Goal: Transaction & Acquisition: Purchase product/service

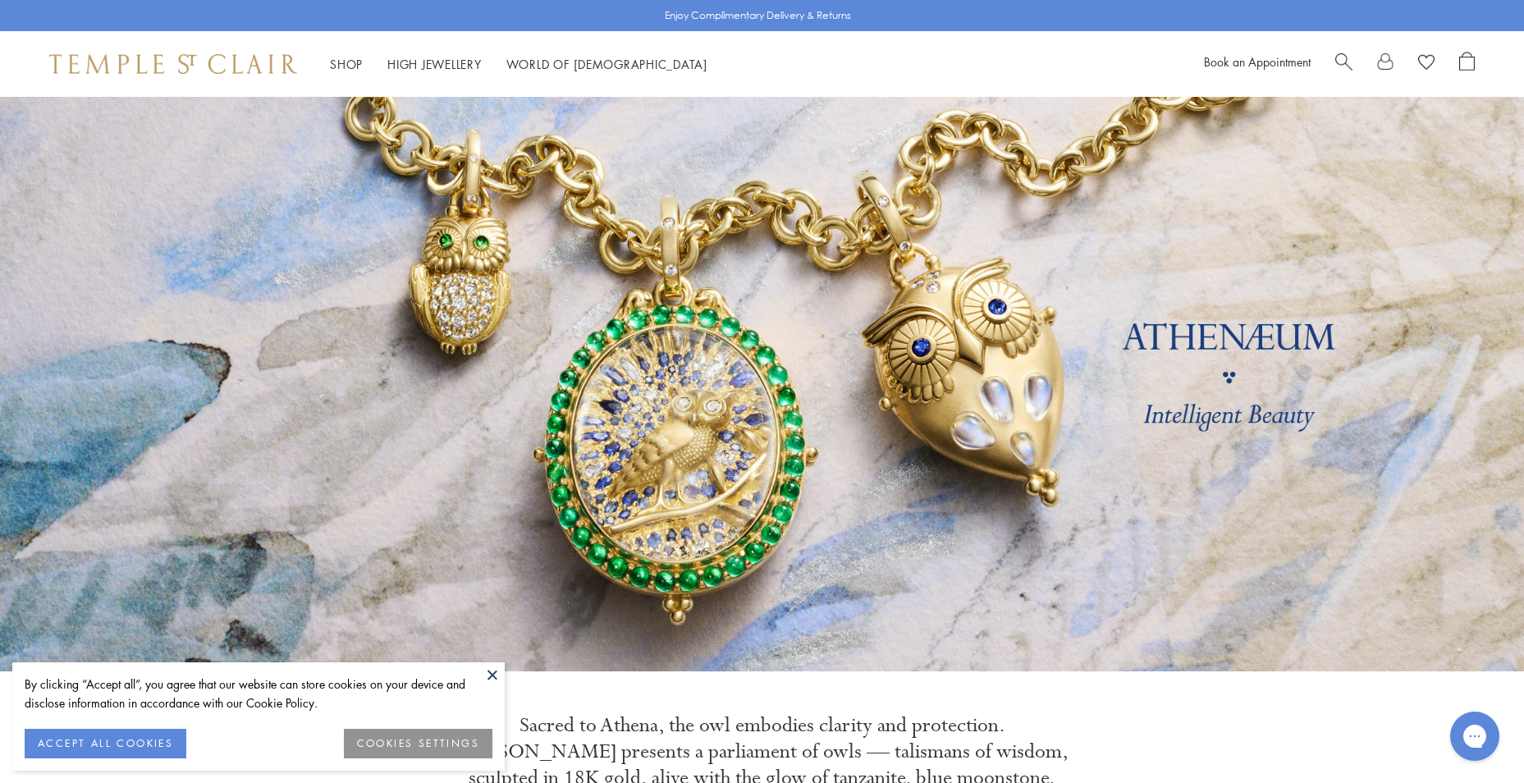
click at [140, 738] on button "ACCEPT ALL COOKIES" at bounding box center [106, 744] width 162 height 30
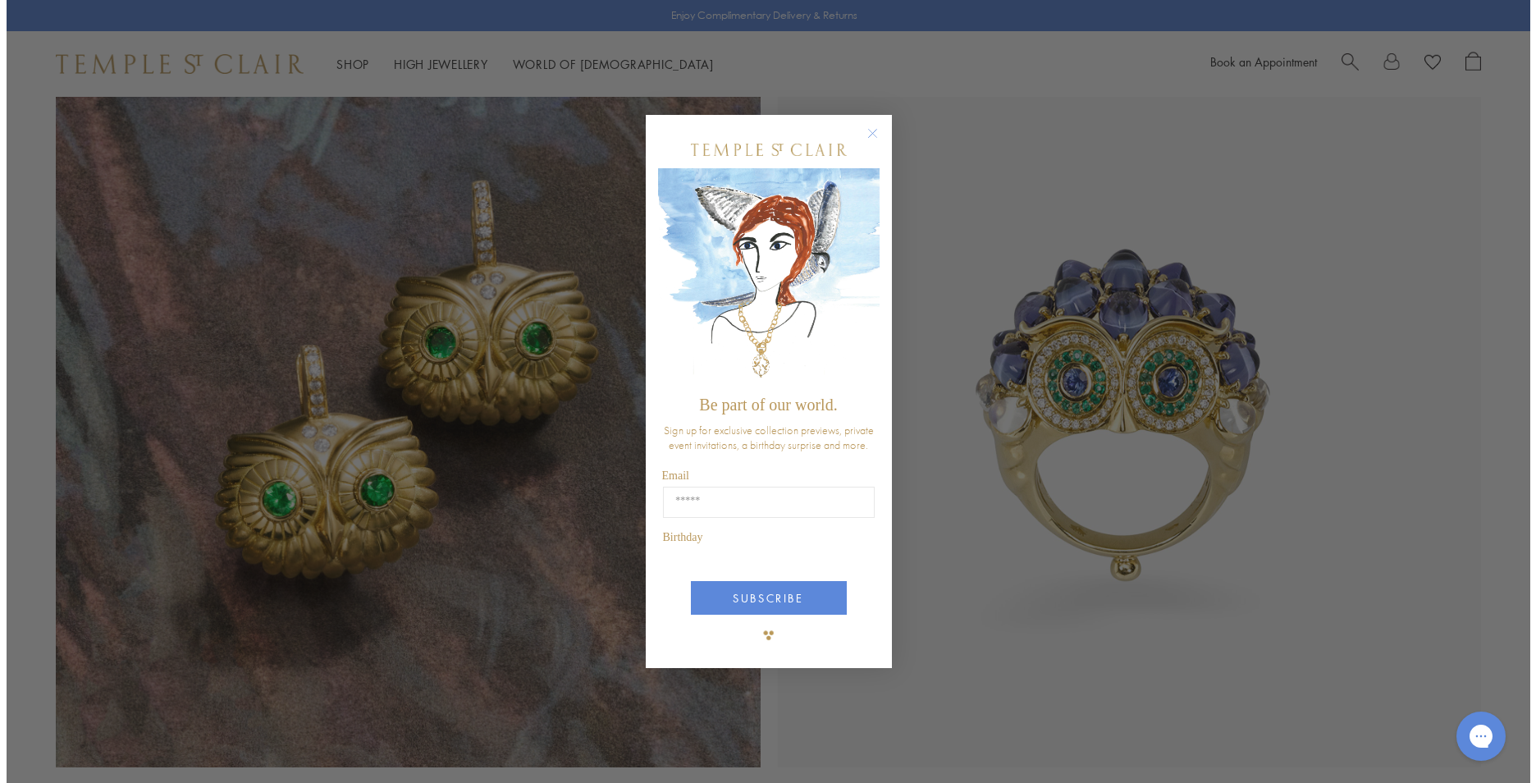
scroll to position [1647, 0]
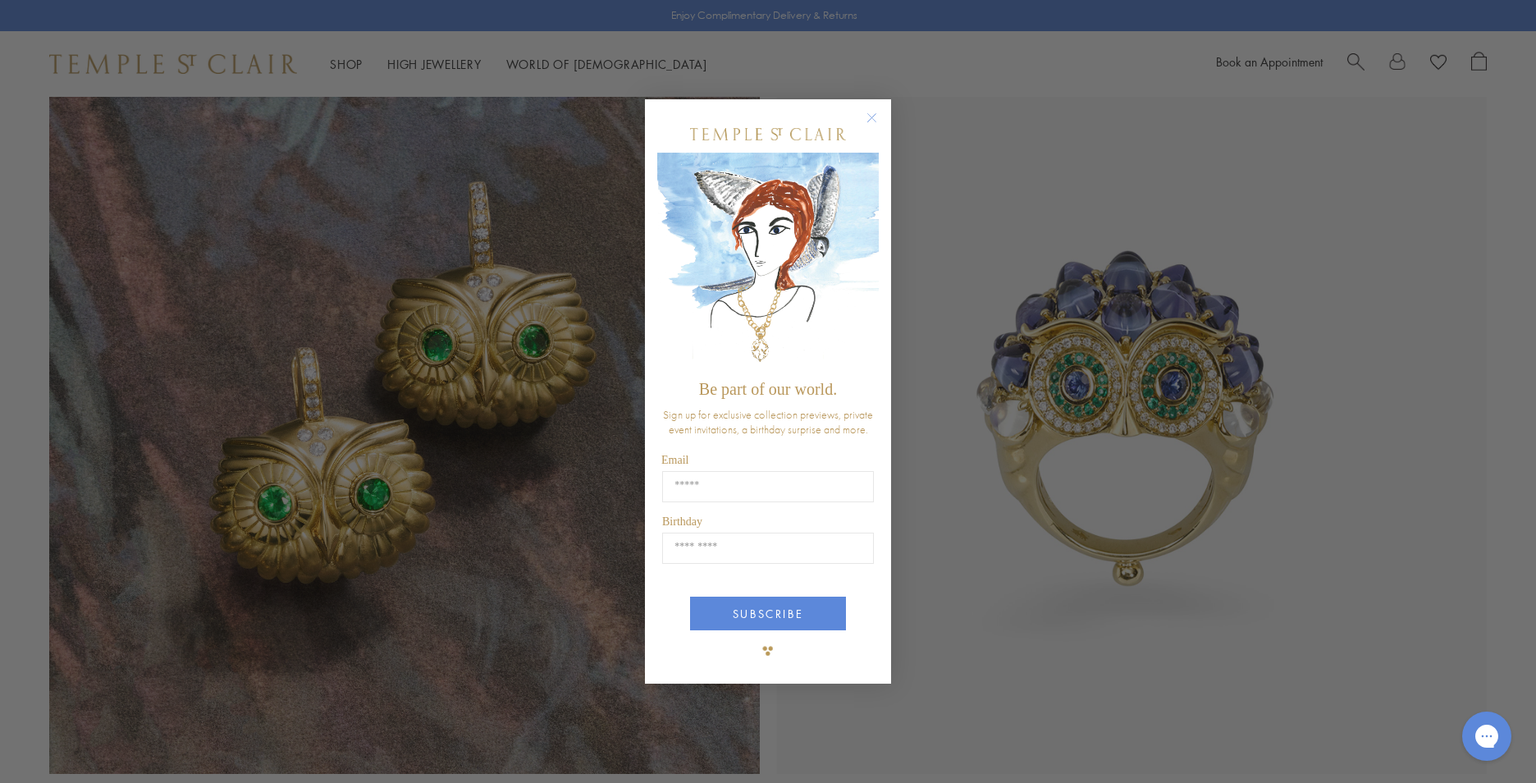
click at [869, 117] on circle "Close dialog" at bounding box center [872, 118] width 20 height 20
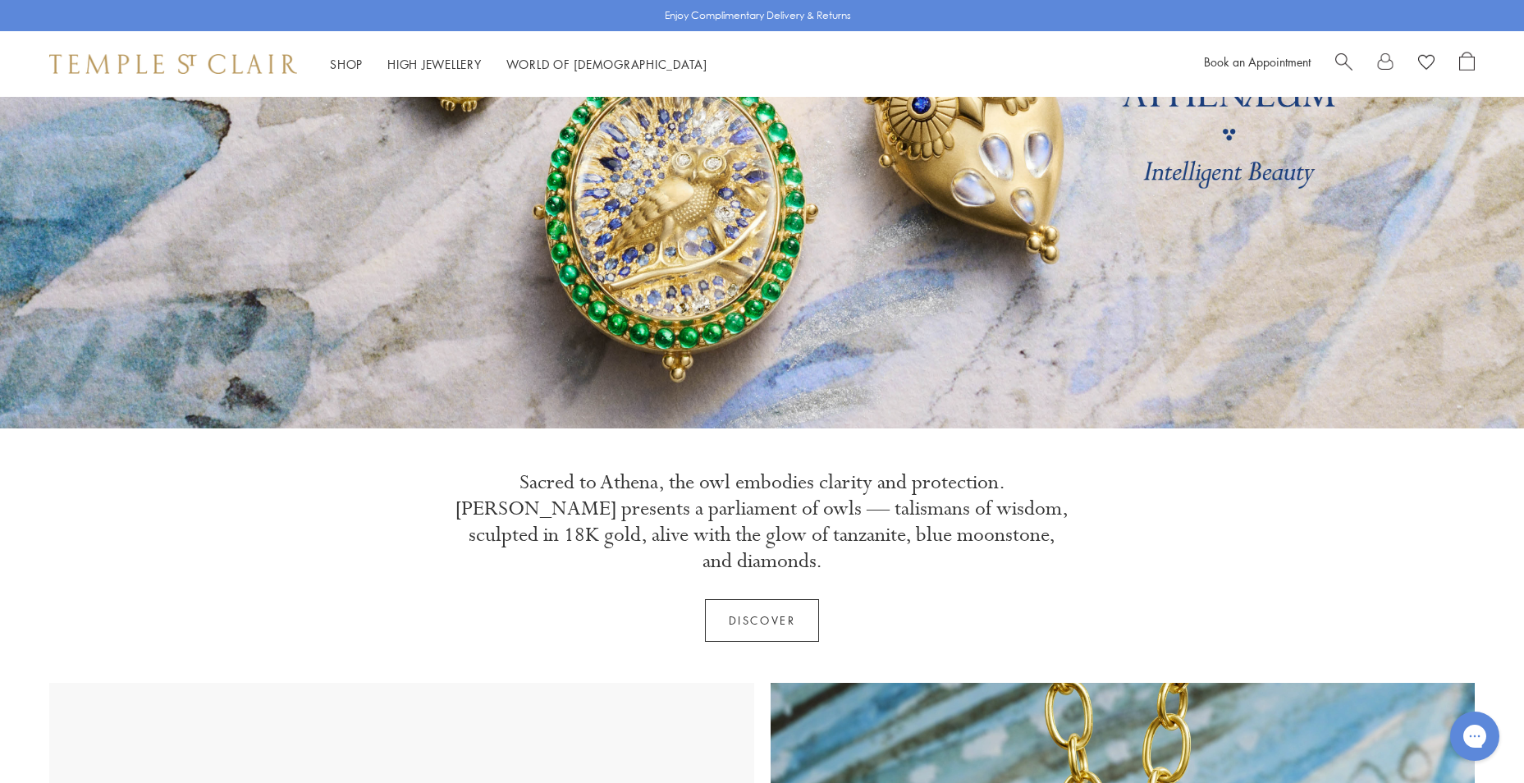
scroll to position [0, 0]
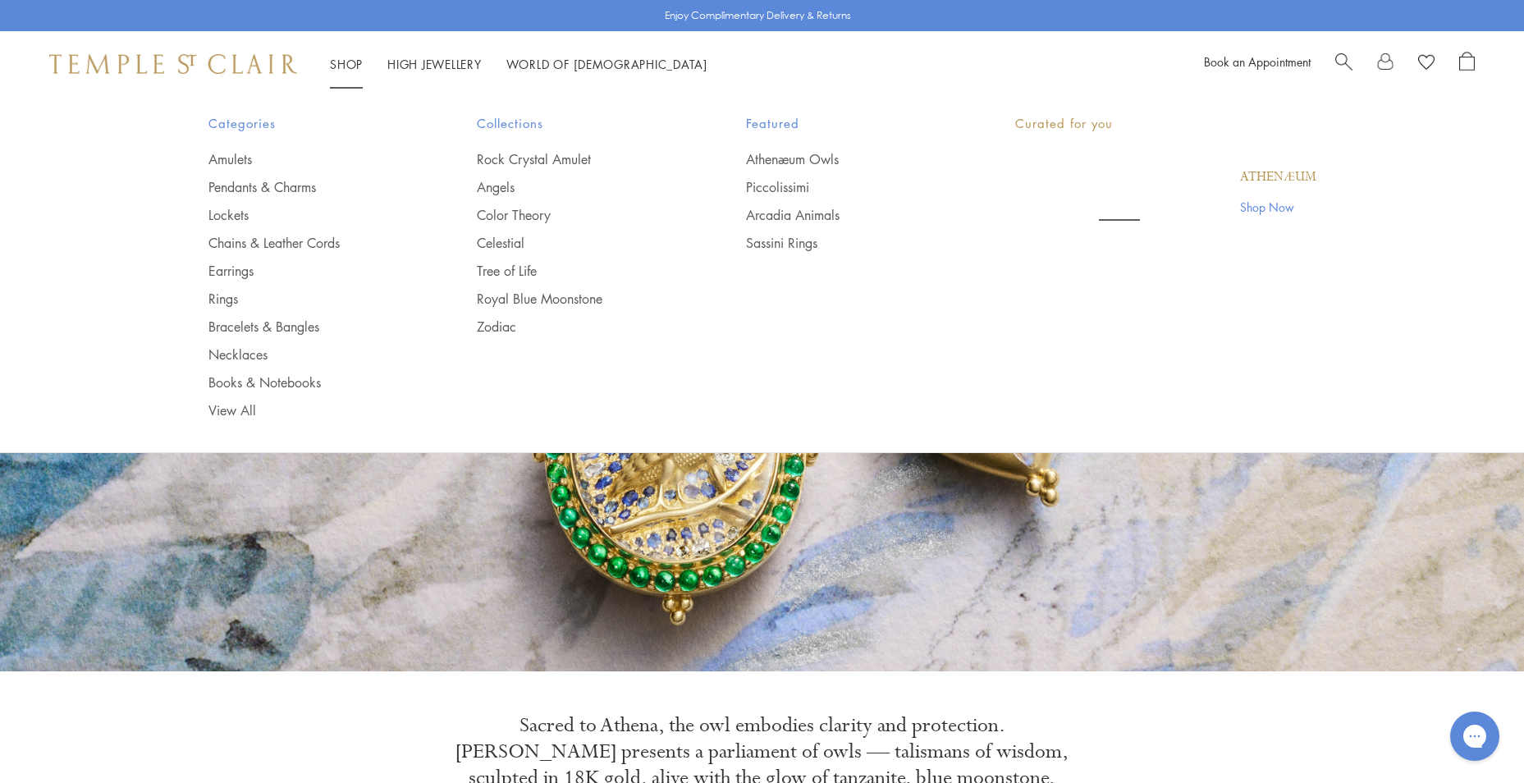
click at [346, 62] on link "Shop Shop" at bounding box center [346, 64] width 33 height 16
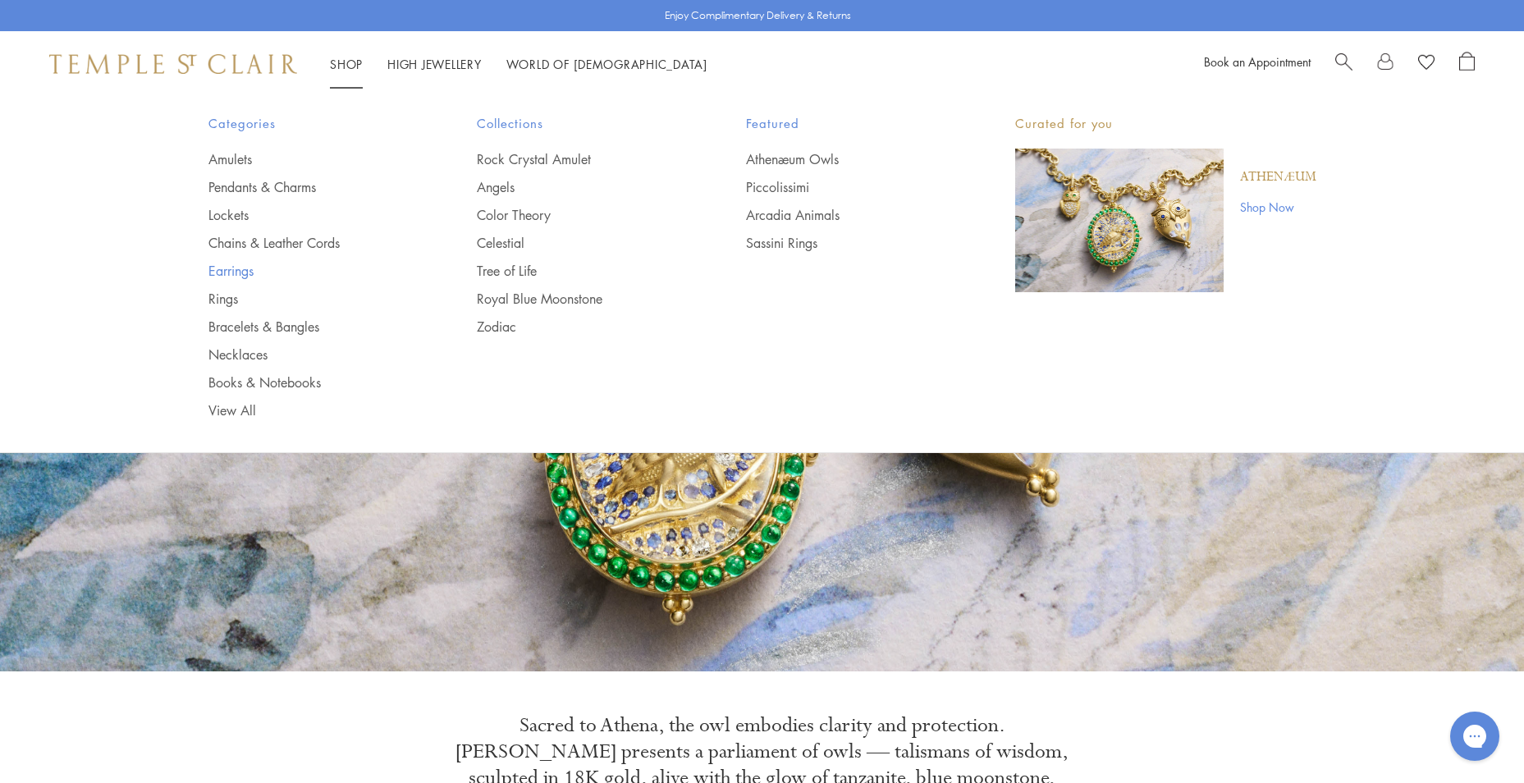
click at [234, 271] on link "Earrings" at bounding box center [310, 271] width 204 height 18
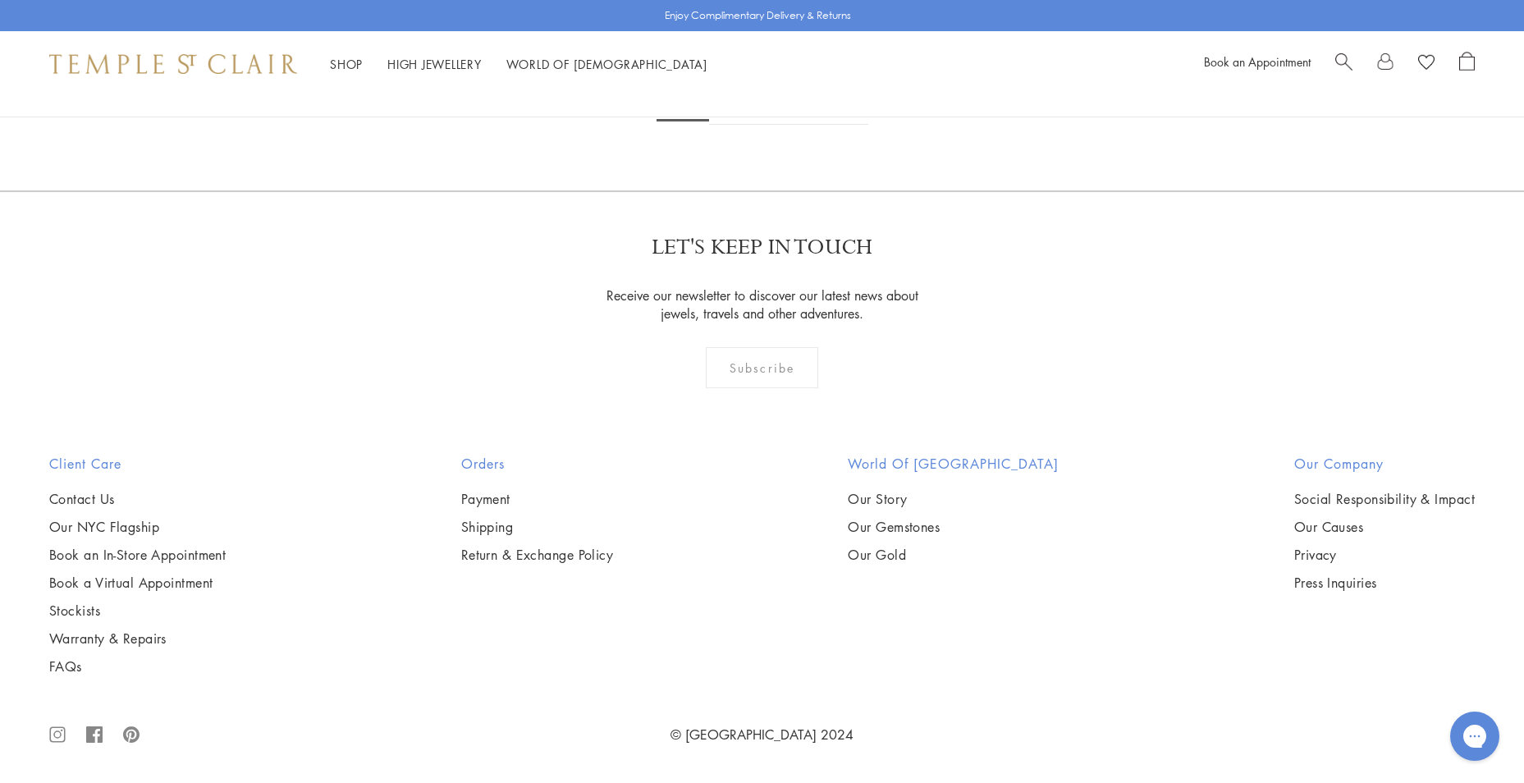
scroll to position [10175, 0]
